Goal: Find specific page/section: Find specific page/section

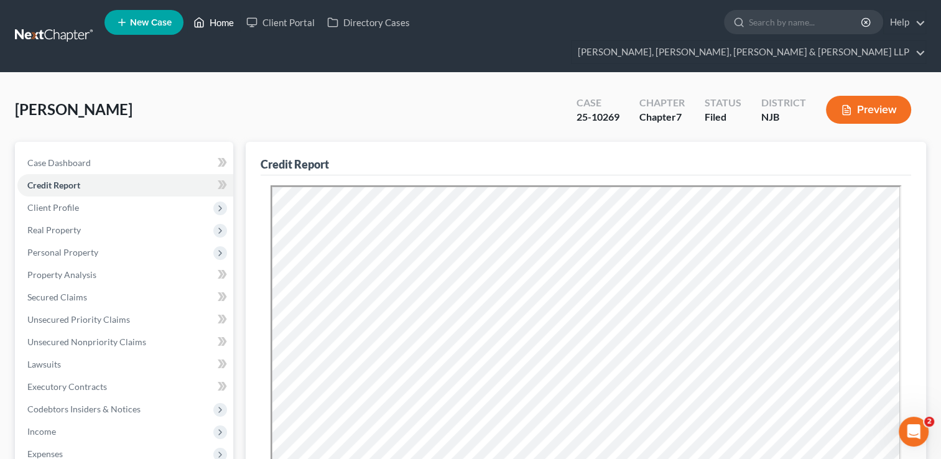
click at [217, 21] on link "Home" at bounding box center [213, 22] width 53 height 22
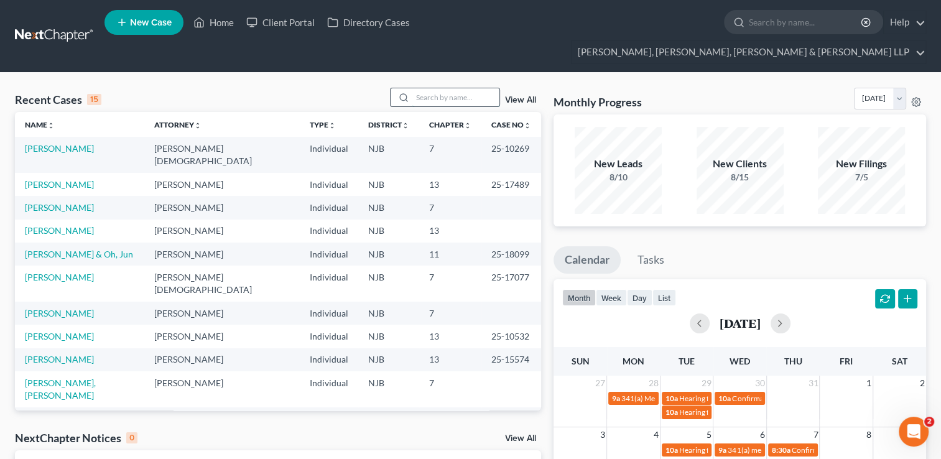
click at [458, 88] on input "search" at bounding box center [455, 97] width 87 height 18
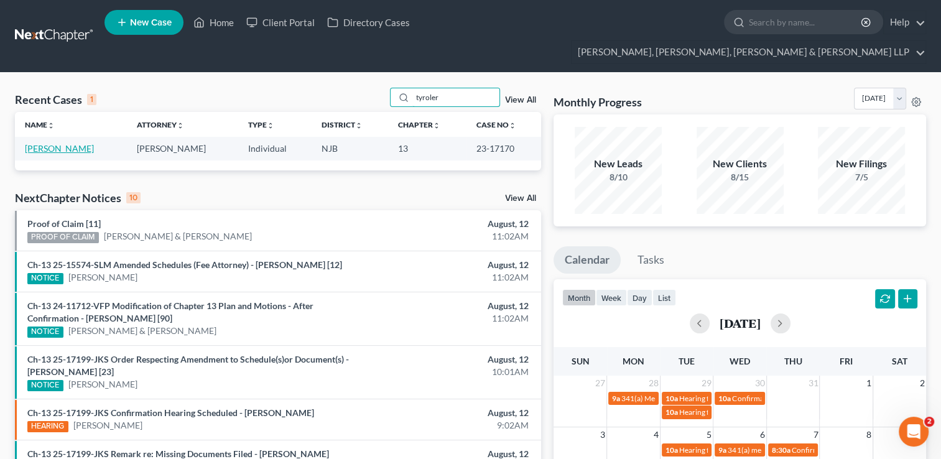
type input "tyroler"
click at [65, 143] on link "[PERSON_NAME]" at bounding box center [59, 148] width 69 height 11
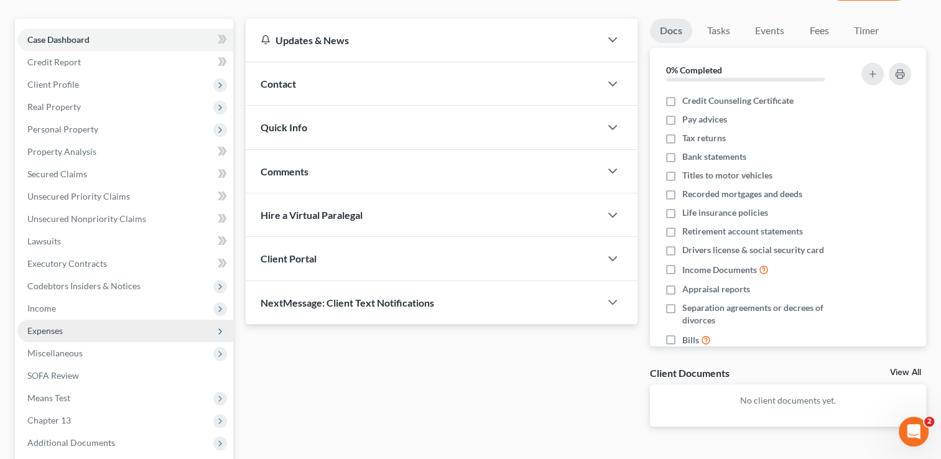
scroll to position [124, 0]
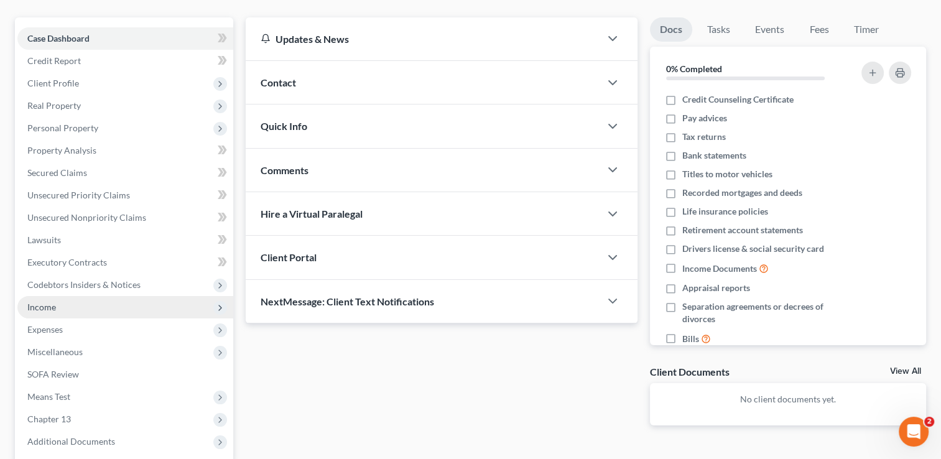
click at [63, 296] on span "Income" at bounding box center [125, 307] width 216 height 22
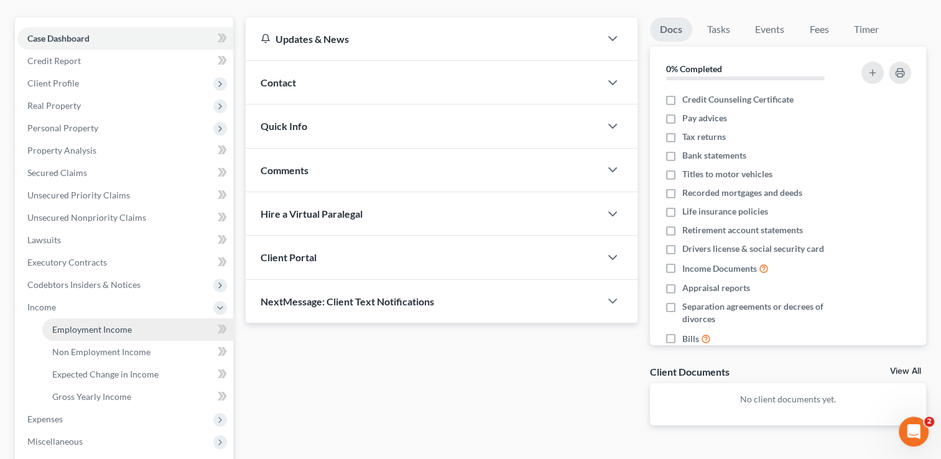
click at [124, 324] on span "Employment Income" at bounding box center [92, 329] width 80 height 11
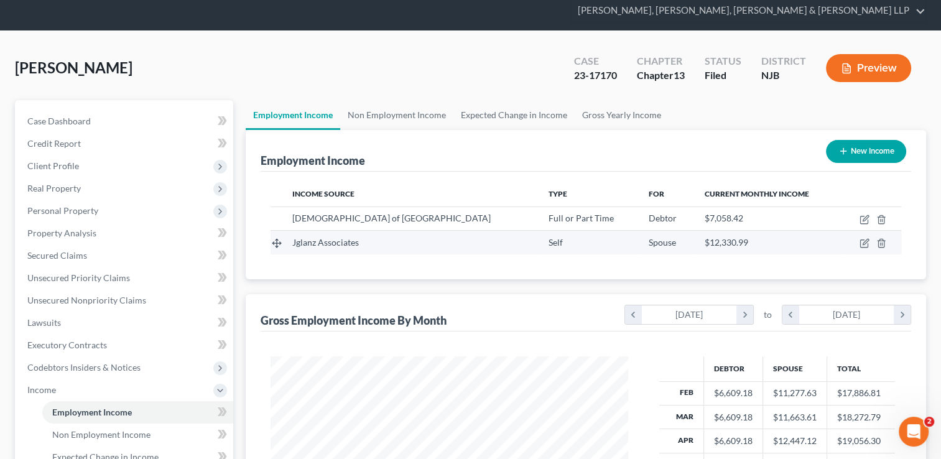
scroll to position [62, 0]
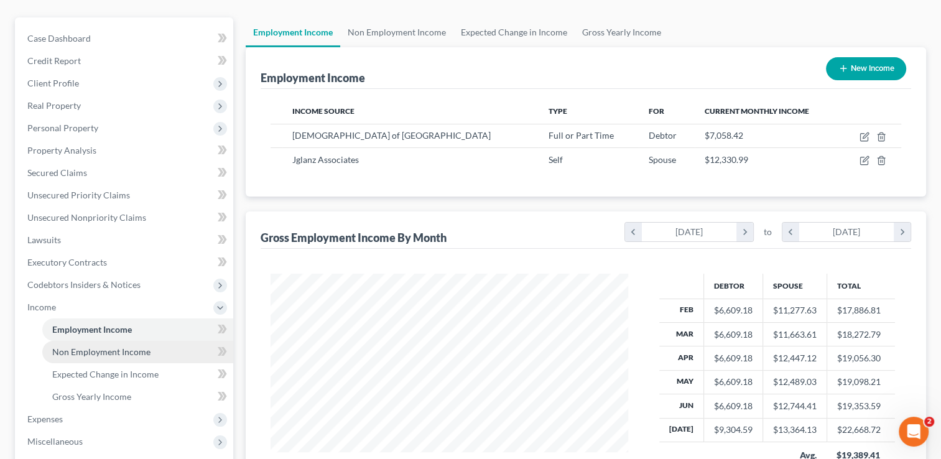
click at [126, 346] on span "Non Employment Income" at bounding box center [101, 351] width 98 height 11
